Goal: Task Accomplishment & Management: Manage account settings

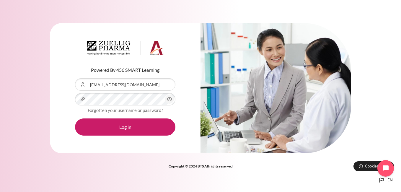
click at [75, 118] on button "Log in" at bounding box center [125, 126] width 100 height 17
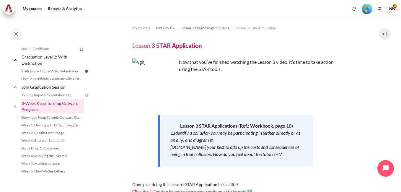
scroll to position [649, 0]
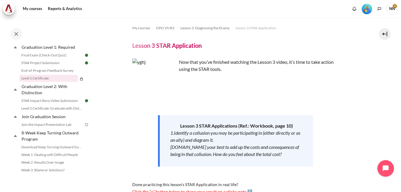
click at [37, 82] on link "Level 1 Certificate" at bounding box center [48, 78] width 58 height 7
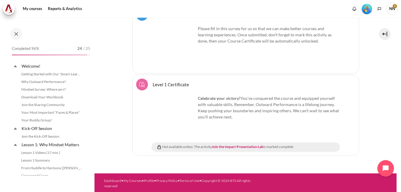
scroll to position [624, 0]
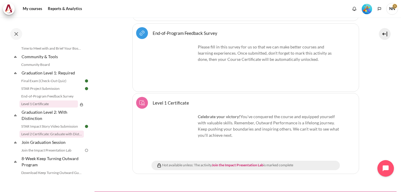
click at [51, 138] on link "Level 2 Certificate: Graduate with Distinction" at bounding box center [51, 133] width 64 height 7
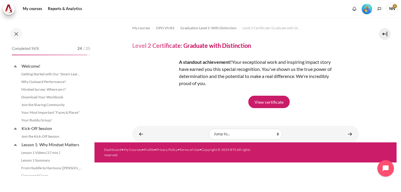
scroll to position [654, 0]
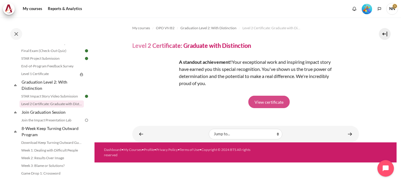
click at [268, 104] on link "View certificate" at bounding box center [268, 102] width 41 height 12
